Goal: Navigation & Orientation: Find specific page/section

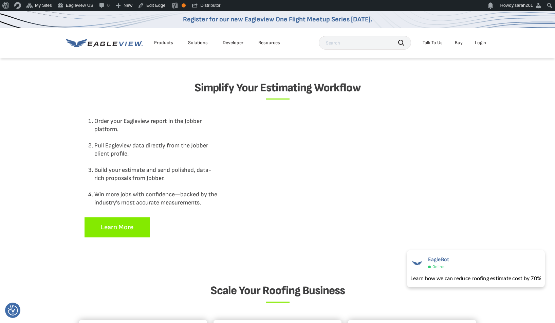
scroll to position [586, 0]
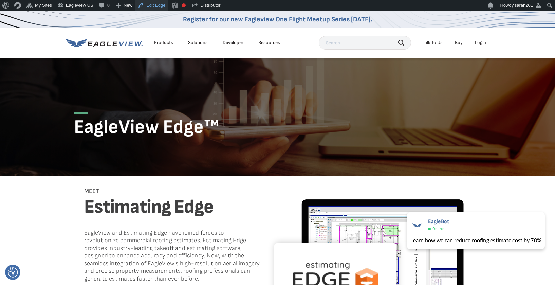
click at [148, 6] on link "Edit Edge" at bounding box center [151, 5] width 33 height 11
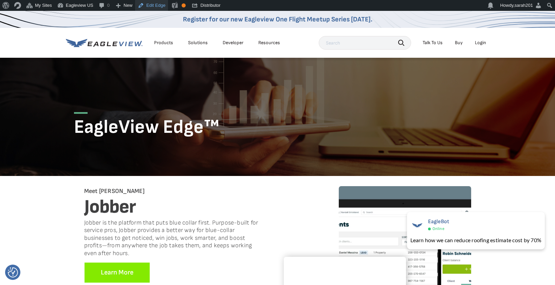
click at [152, 5] on link "Edit Edge" at bounding box center [151, 5] width 33 height 11
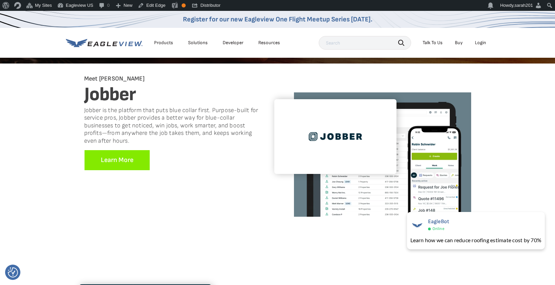
scroll to position [113, 0]
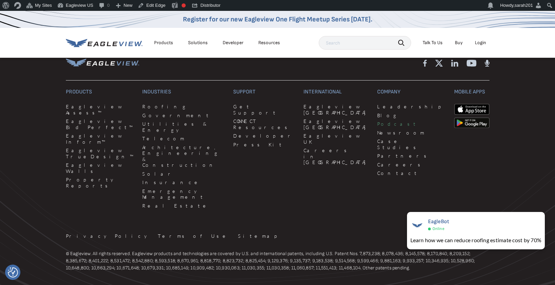
scroll to position [1121, 0]
click at [377, 152] on link "Partners" at bounding box center [411, 155] width 69 height 6
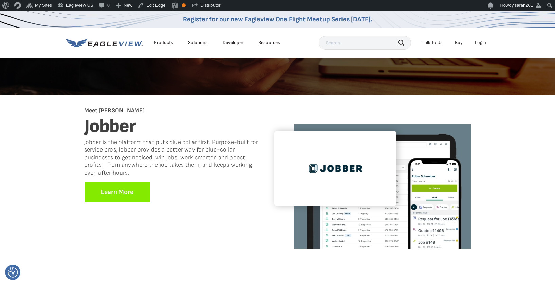
scroll to position [81, 0]
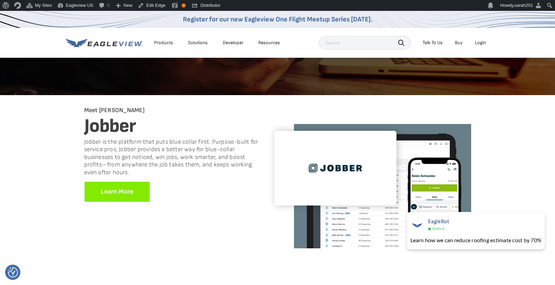
drag, startPoint x: 29, startPoint y: 137, endPoint x: 34, endPoint y: 112, distance: 25.5
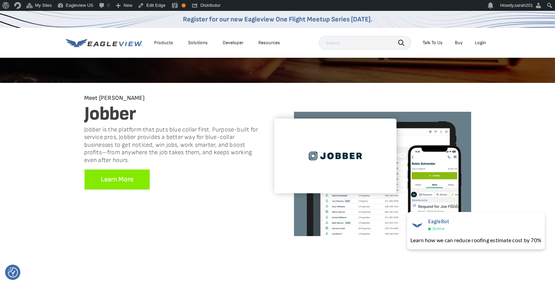
scroll to position [84, 0]
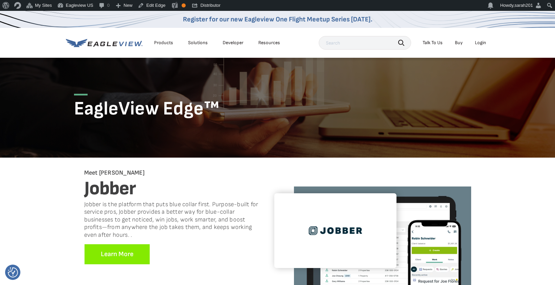
scroll to position [17, 0]
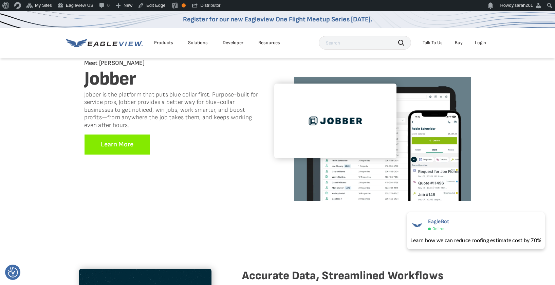
scroll to position [128, 0]
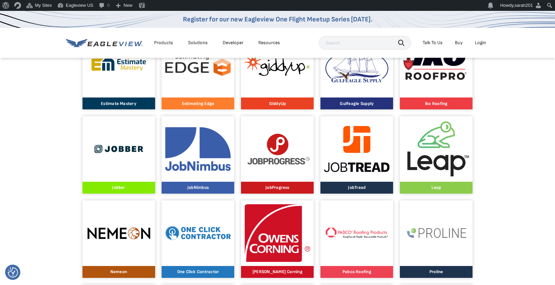
scroll to position [441, 0]
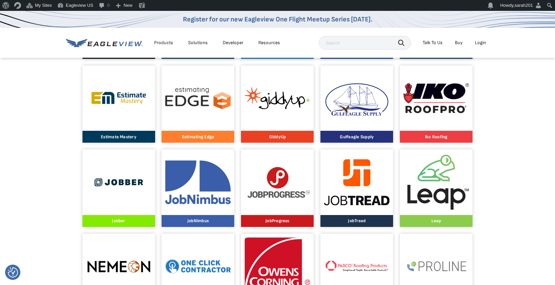
click at [96, 185] on img at bounding box center [118, 182] width 65 height 34
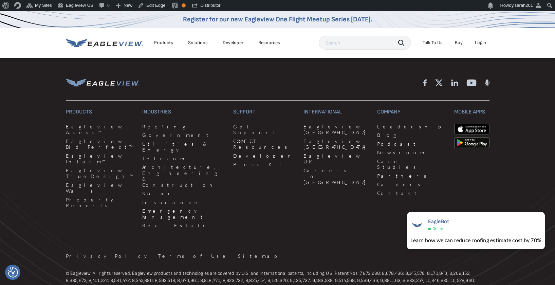
scroll to position [1087, 0]
click at [311, 193] on div "International Eagleview Canada Eagleview India Eagleview UK Careers in India" at bounding box center [335, 171] width 65 height 122
click at [377, 174] on link "Partners" at bounding box center [411, 177] width 69 height 6
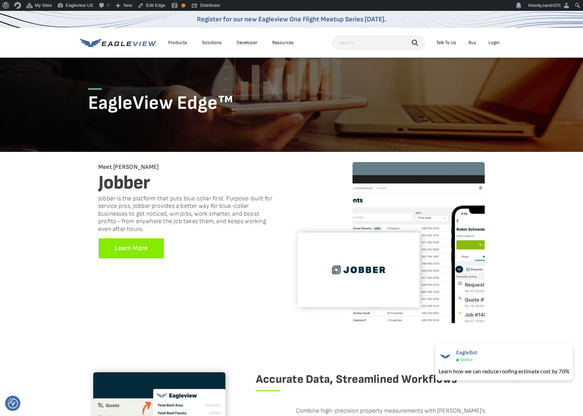
scroll to position [25, 0]
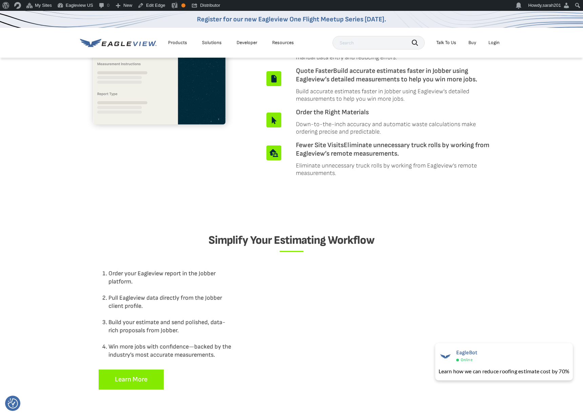
scroll to position [385, 0]
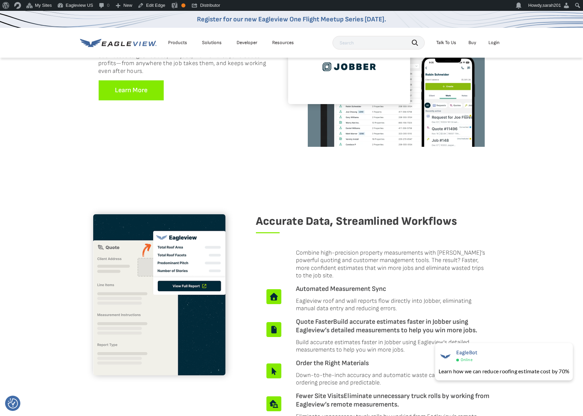
scroll to position [179, 0]
